Goal: Book appointment/travel/reservation

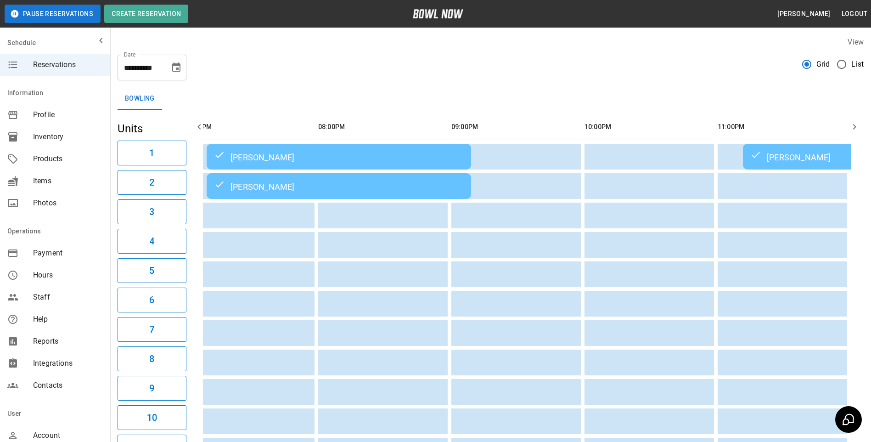
scroll to position [0, 965]
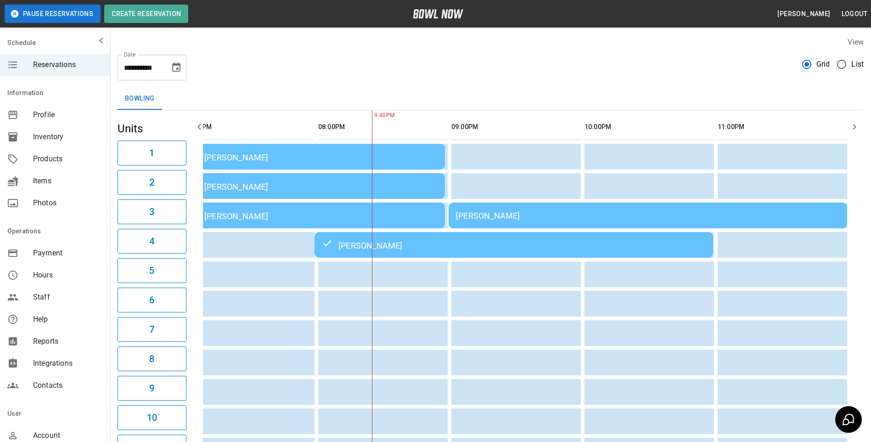
click at [854, 72] on label "List" at bounding box center [848, 64] width 32 height 19
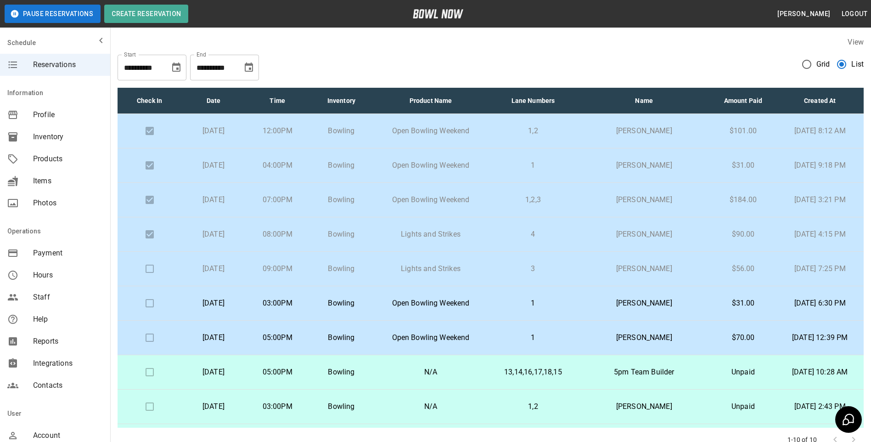
click at [147, 255] on td at bounding box center [150, 269] width 64 height 34
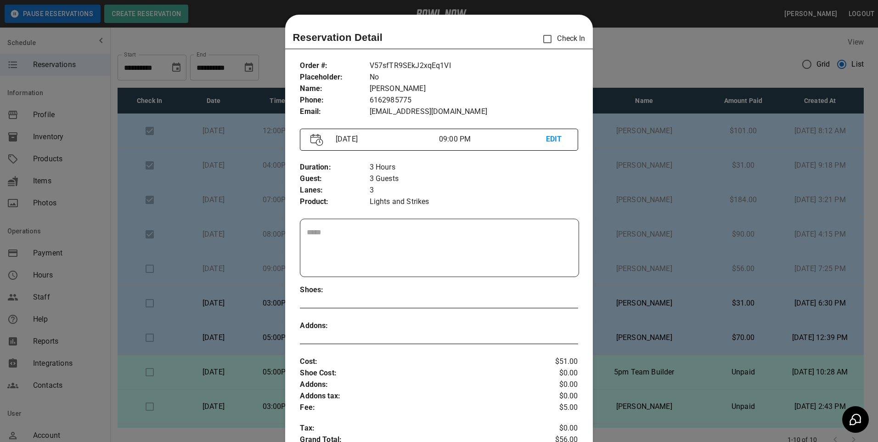
scroll to position [15, 0]
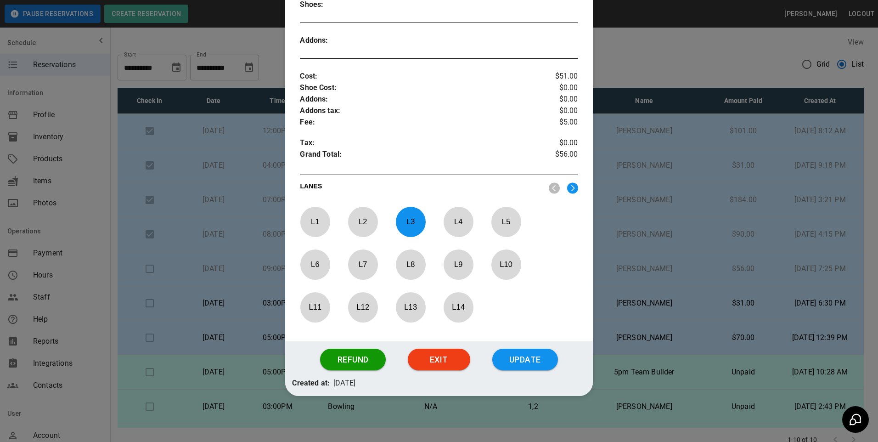
click at [506, 360] on button "Update" at bounding box center [525, 360] width 66 height 22
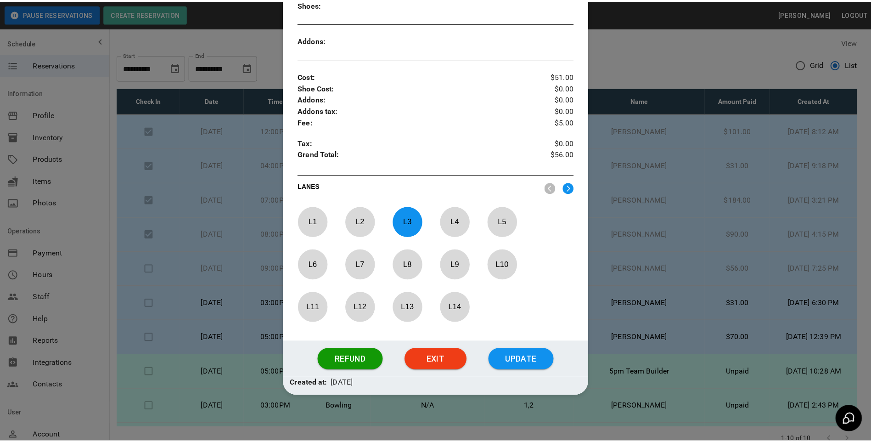
scroll to position [239, 0]
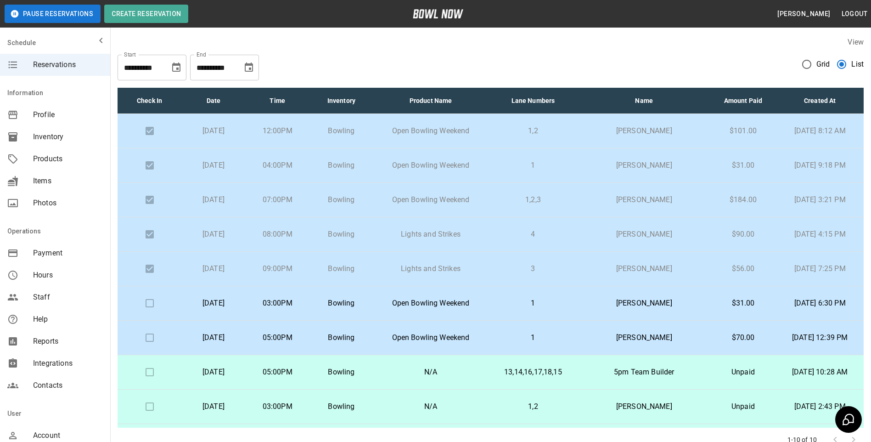
click at [701, 65] on div "**********" at bounding box center [491, 63] width 747 height 33
